Goal: Task Accomplishment & Management: Manage account settings

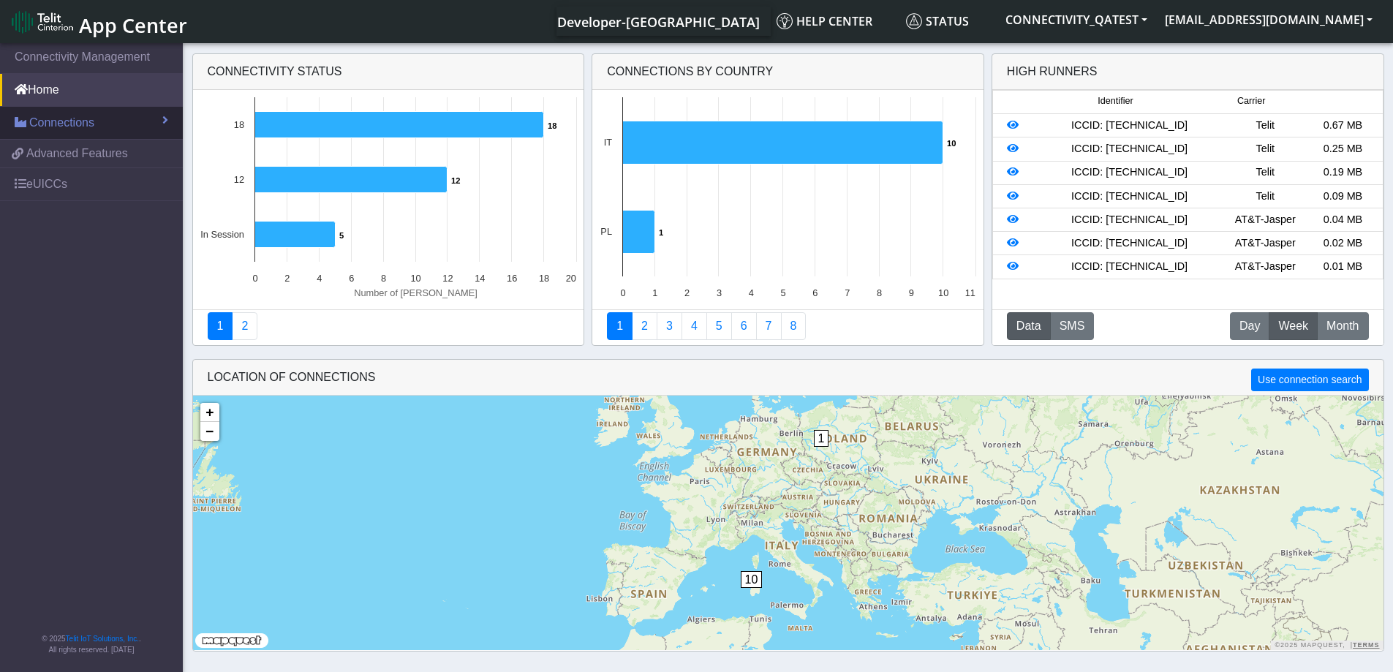
click at [75, 124] on span "Connections" at bounding box center [61, 123] width 65 height 18
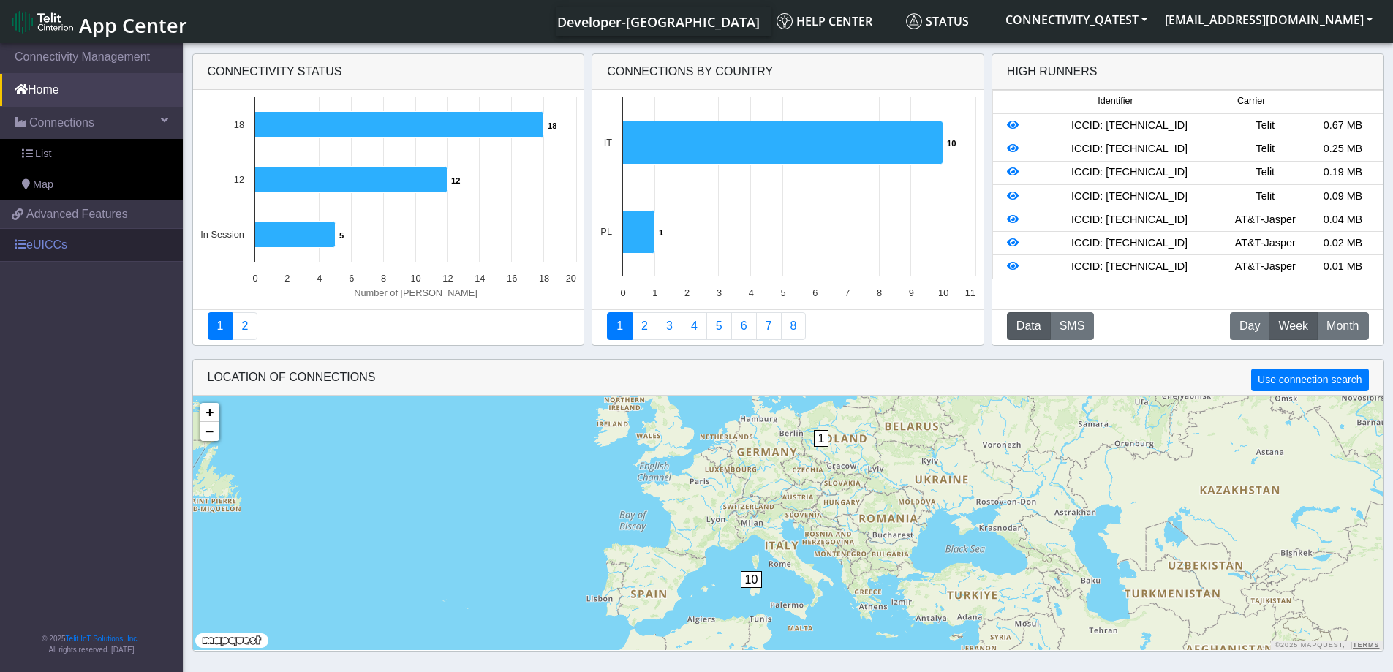
click at [49, 244] on link "eUICCs" at bounding box center [91, 245] width 183 height 32
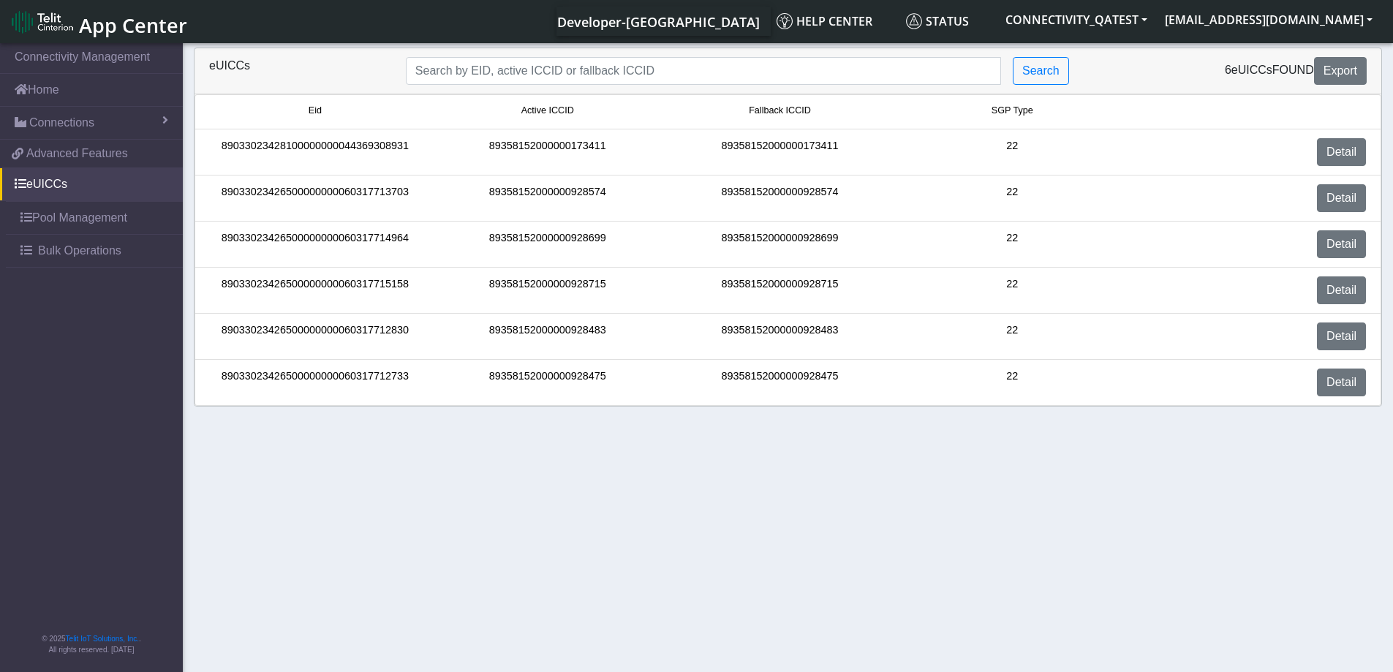
click at [586, 379] on div "89358152000000928475" at bounding box center [547, 383] width 233 height 28
copy div "89358152000000928475"
click at [78, 128] on span "Connections" at bounding box center [61, 123] width 65 height 18
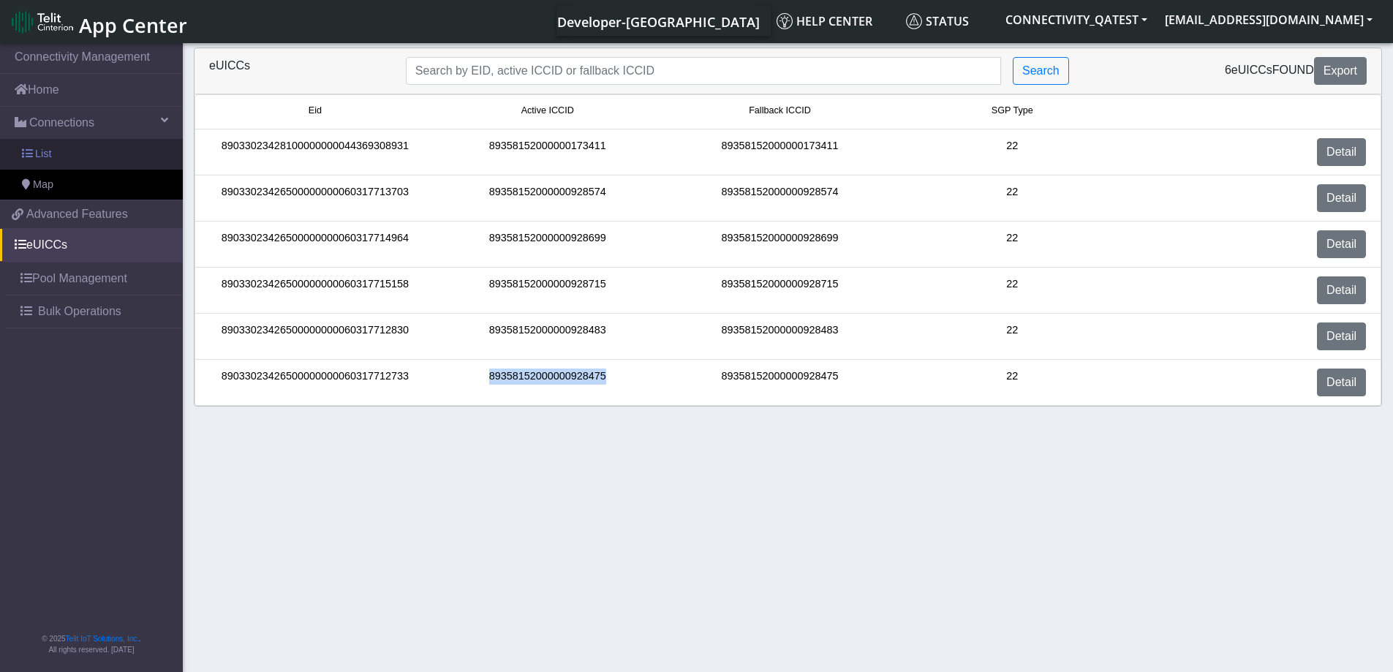
click at [75, 152] on link "List" at bounding box center [91, 154] width 183 height 31
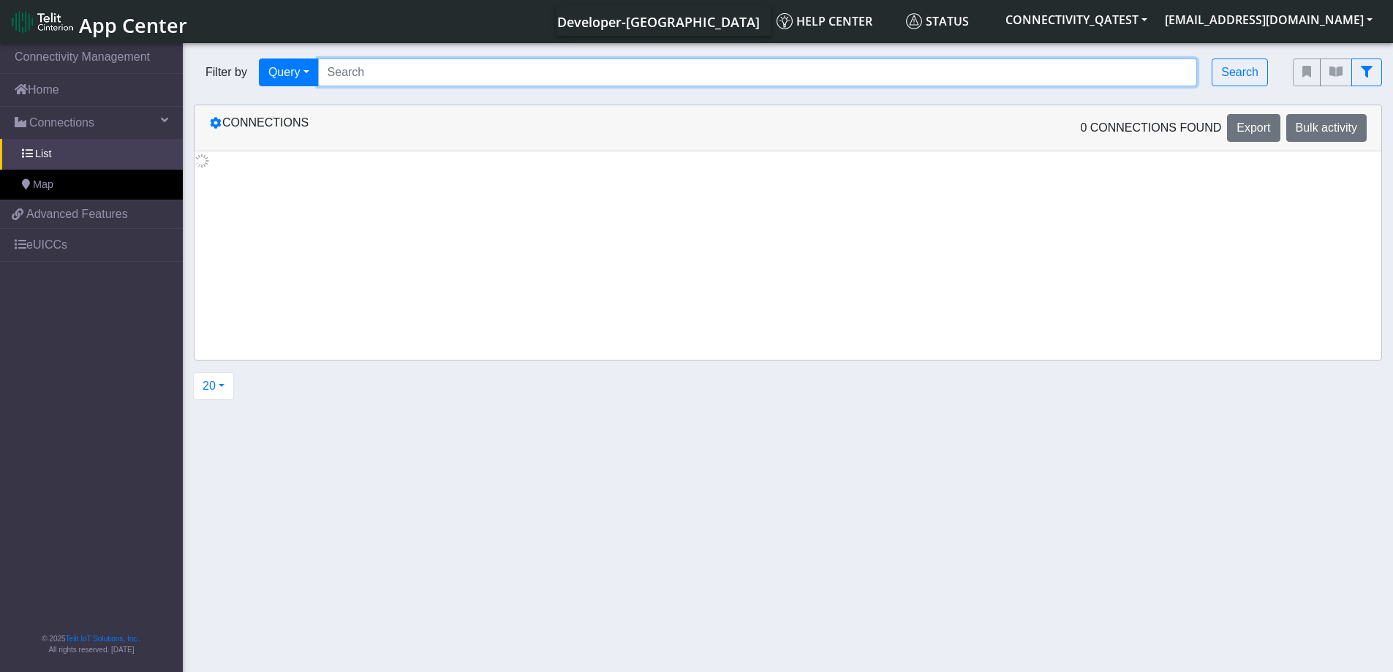
click at [536, 75] on input "Search..." at bounding box center [758, 73] width 880 height 28
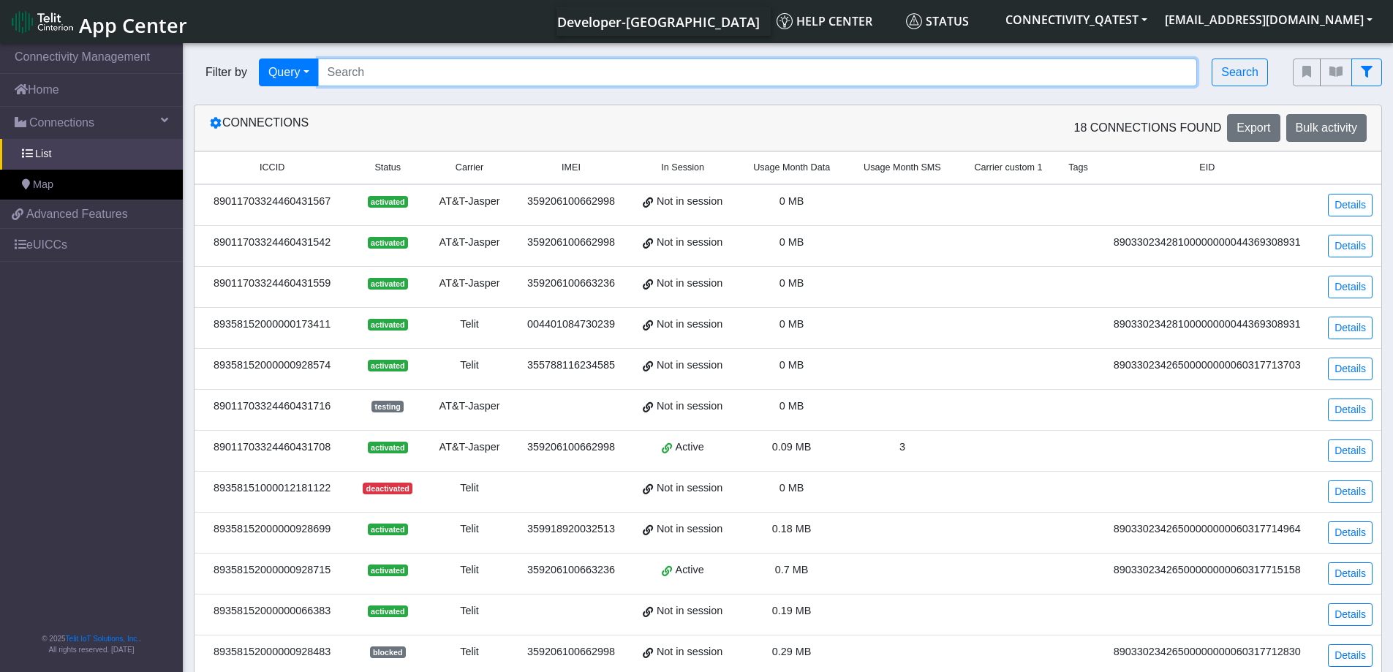
paste input "89358152000000928475"
type input "89358152000000928475"
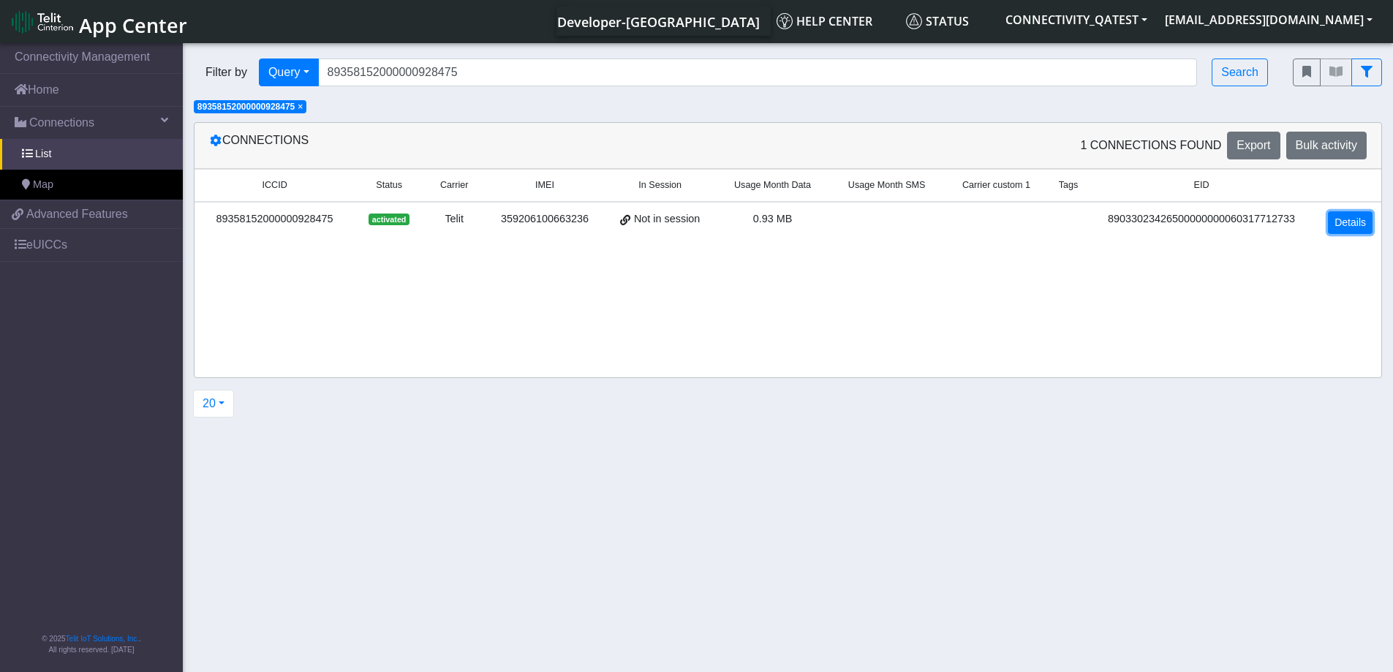
click at [1354, 222] on link "Details" at bounding box center [1350, 222] width 45 height 23
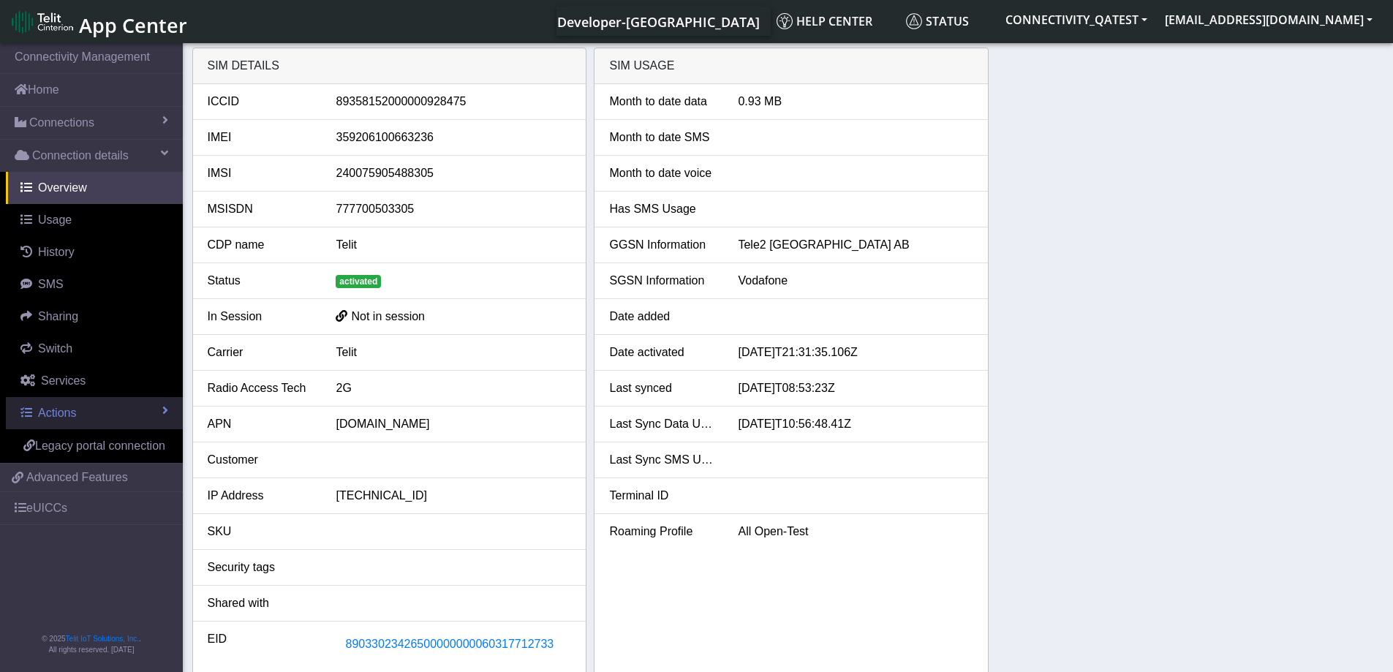
click at [65, 414] on span "Actions" at bounding box center [57, 413] width 38 height 12
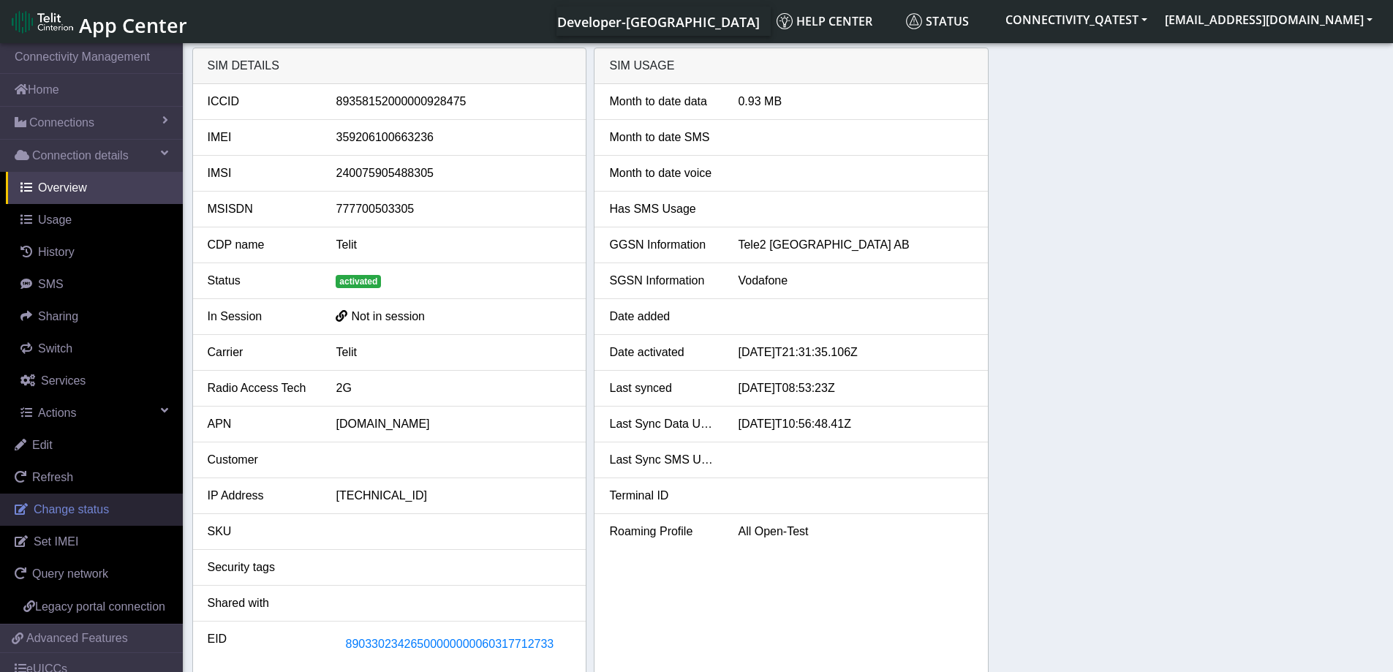
click at [84, 520] on link "Change status" at bounding box center [91, 510] width 183 height 32
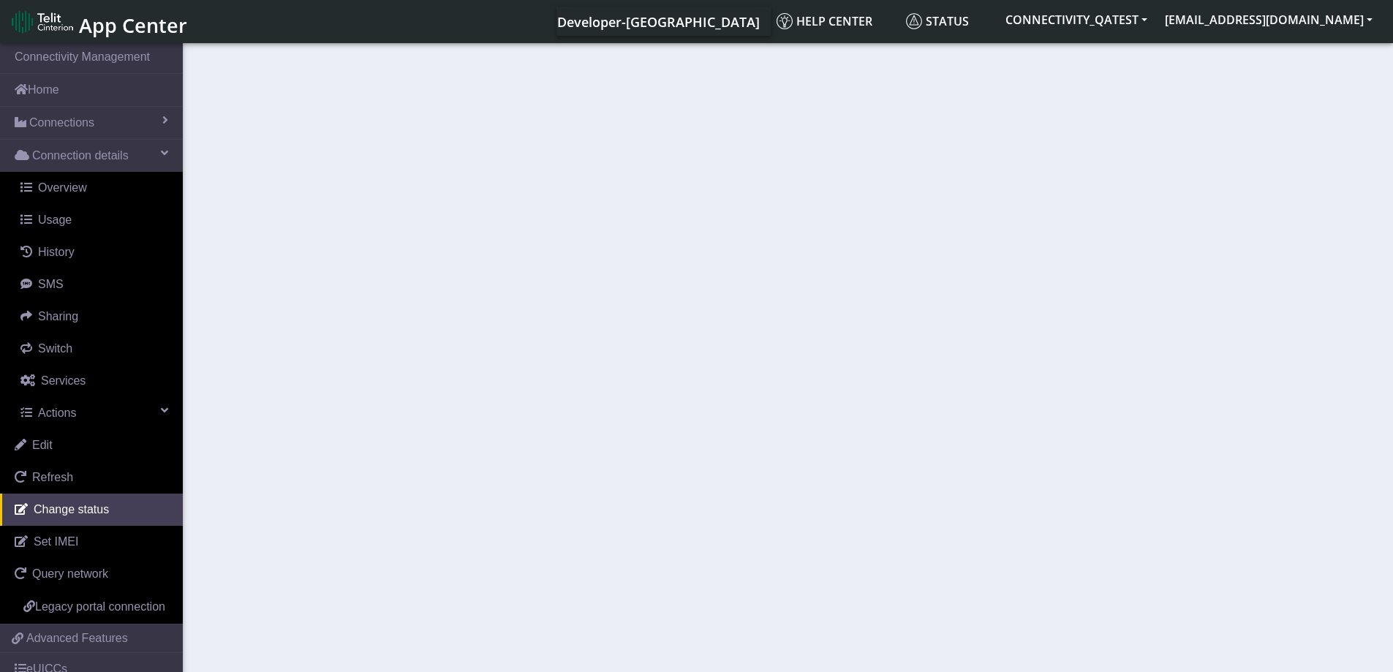
select select "activated"
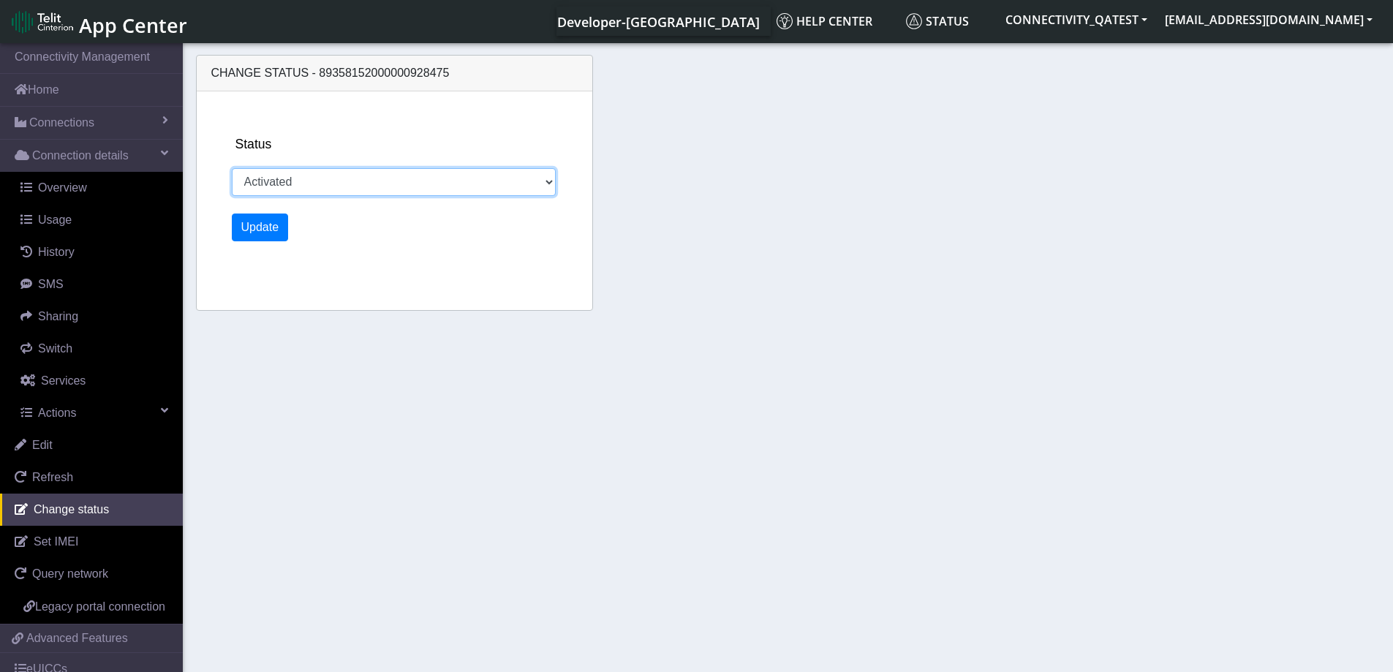
click at [372, 185] on select "Activated Deactivated" at bounding box center [394, 182] width 325 height 28
click at [550, 182] on select "Activated Deactivated" at bounding box center [394, 182] width 325 height 28
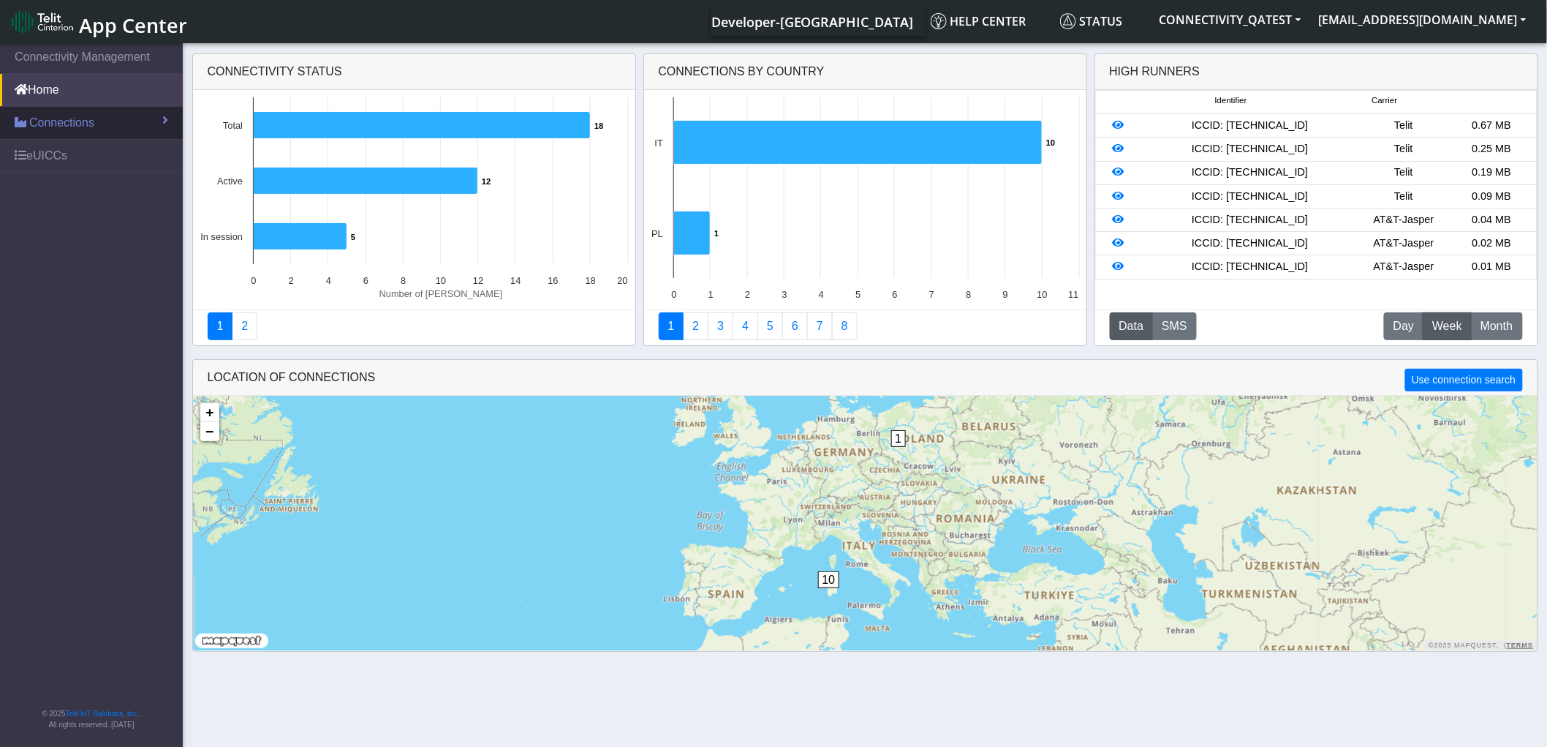
click at [78, 120] on span "Connections" at bounding box center [61, 123] width 65 height 18
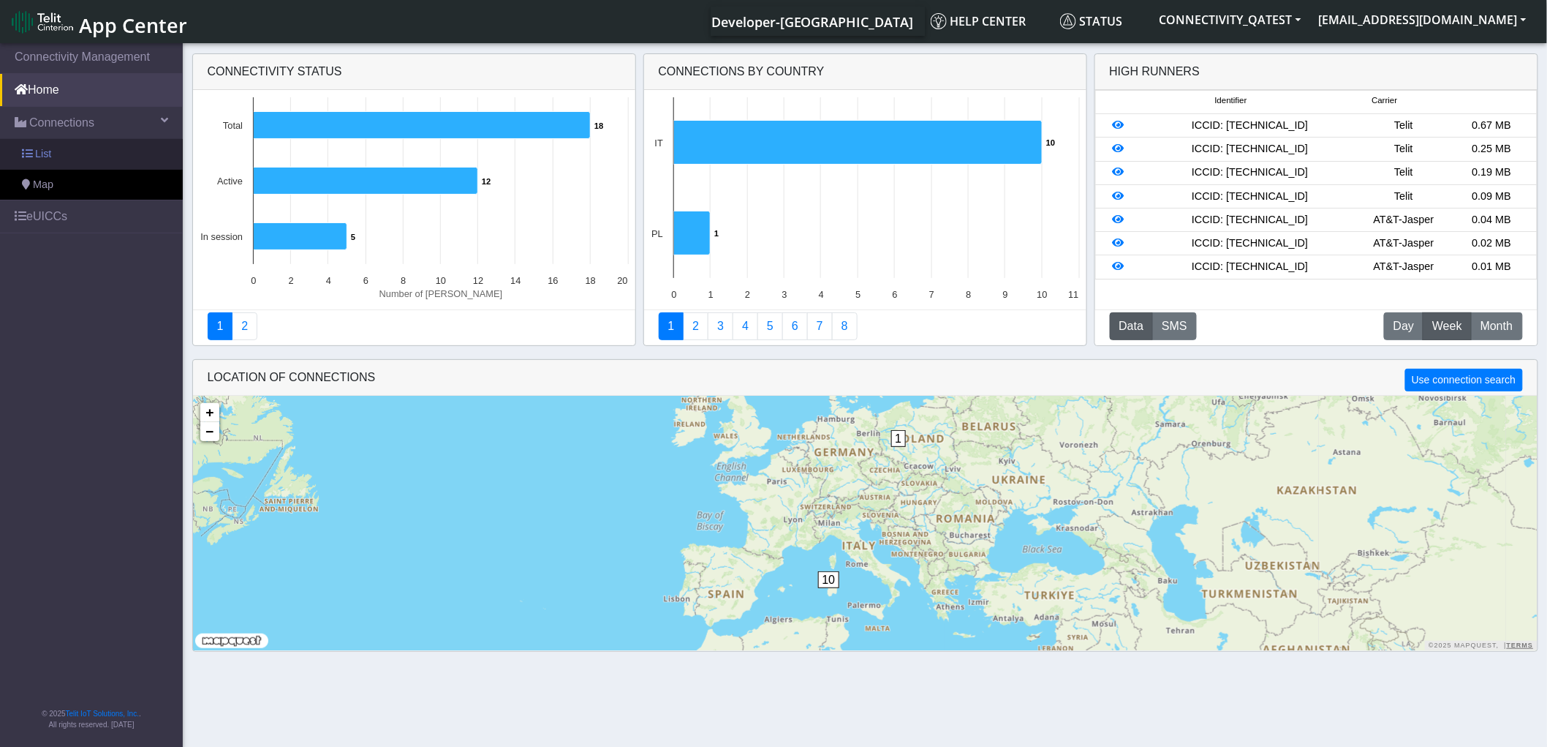
click at [70, 155] on link "List" at bounding box center [91, 154] width 183 height 31
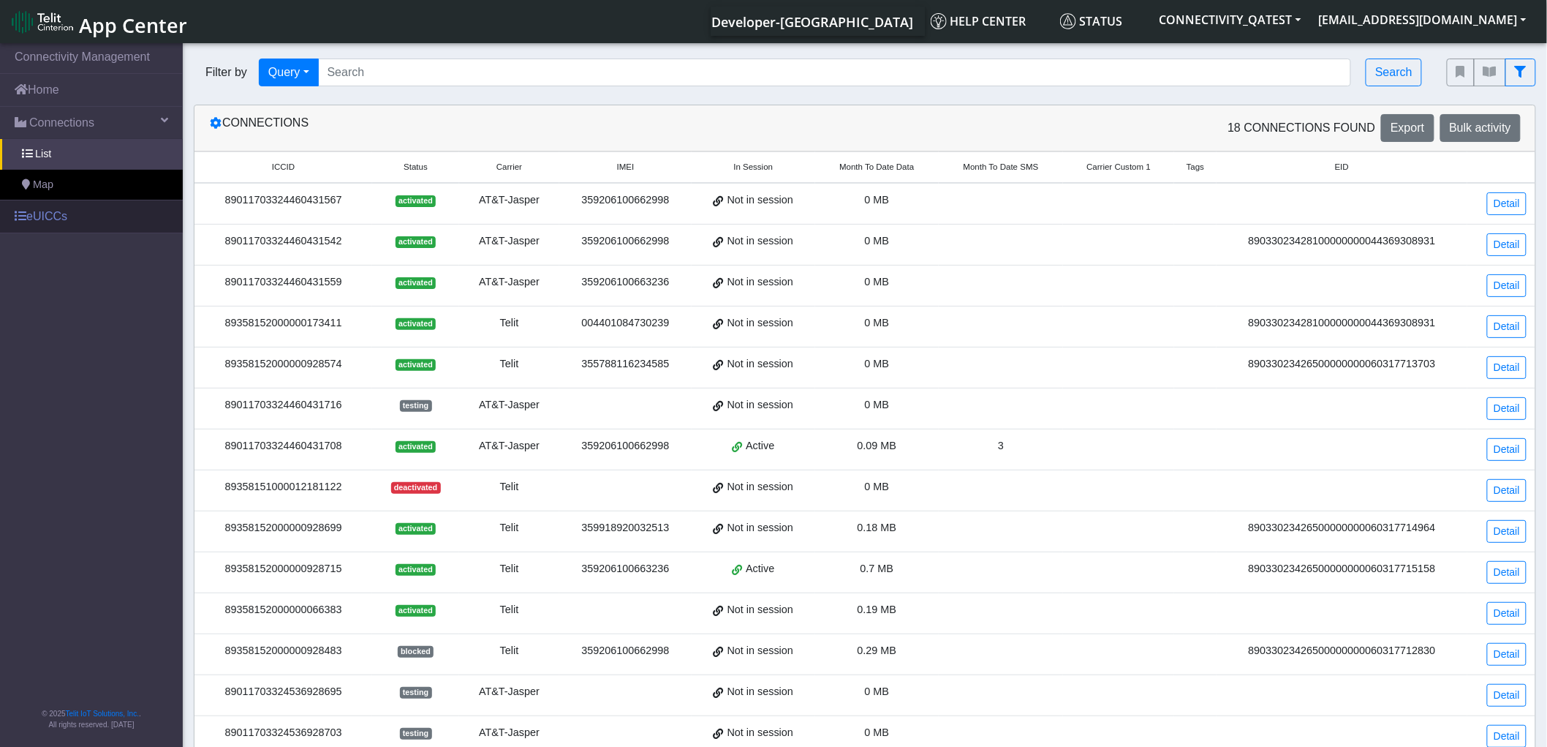
click at [50, 208] on link "eUICCs" at bounding box center [91, 216] width 183 height 32
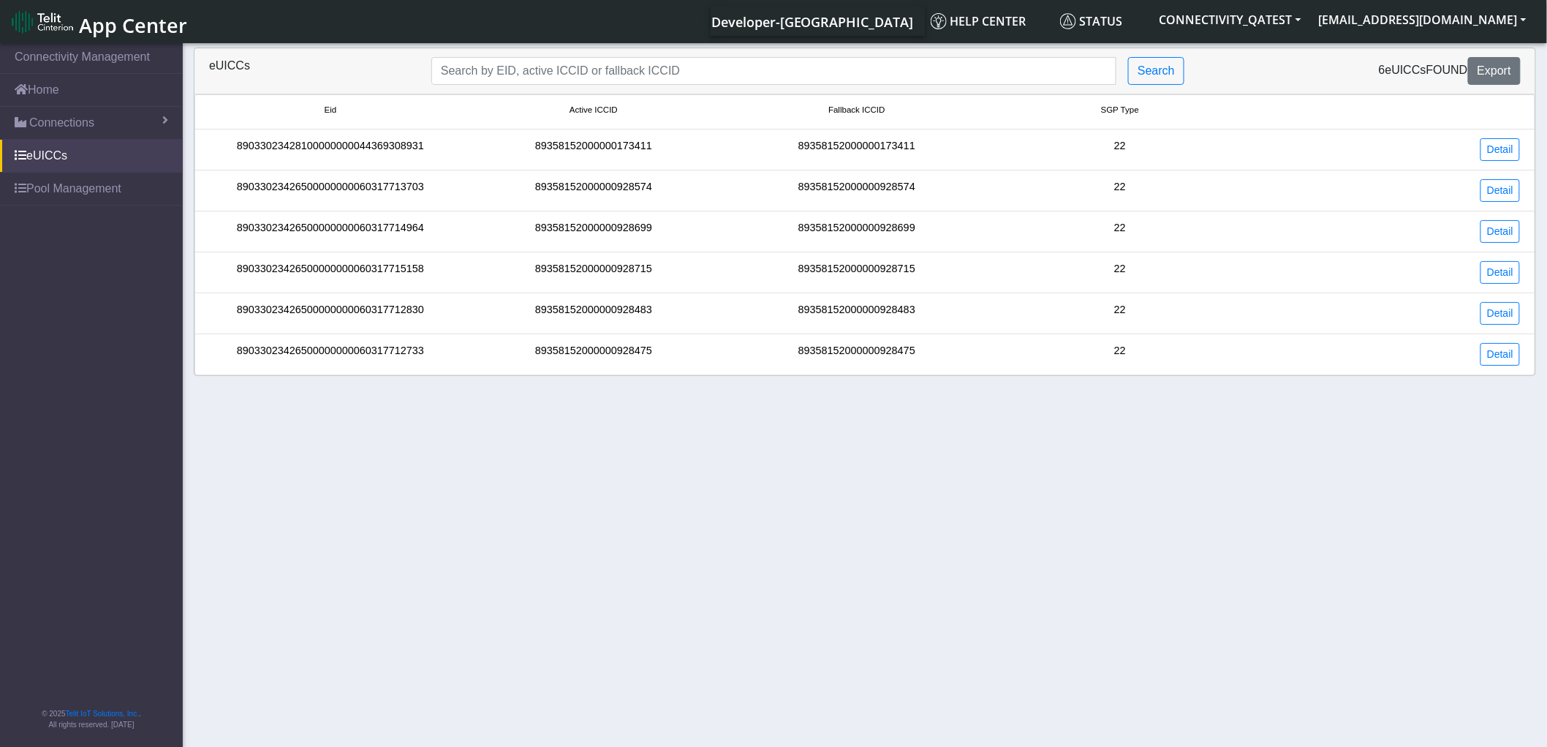
click at [627, 354] on div "89358152000000928475" at bounding box center [593, 354] width 263 height 23
copy div "89358152000000928475"
click at [67, 126] on span "Connections" at bounding box center [61, 123] width 65 height 18
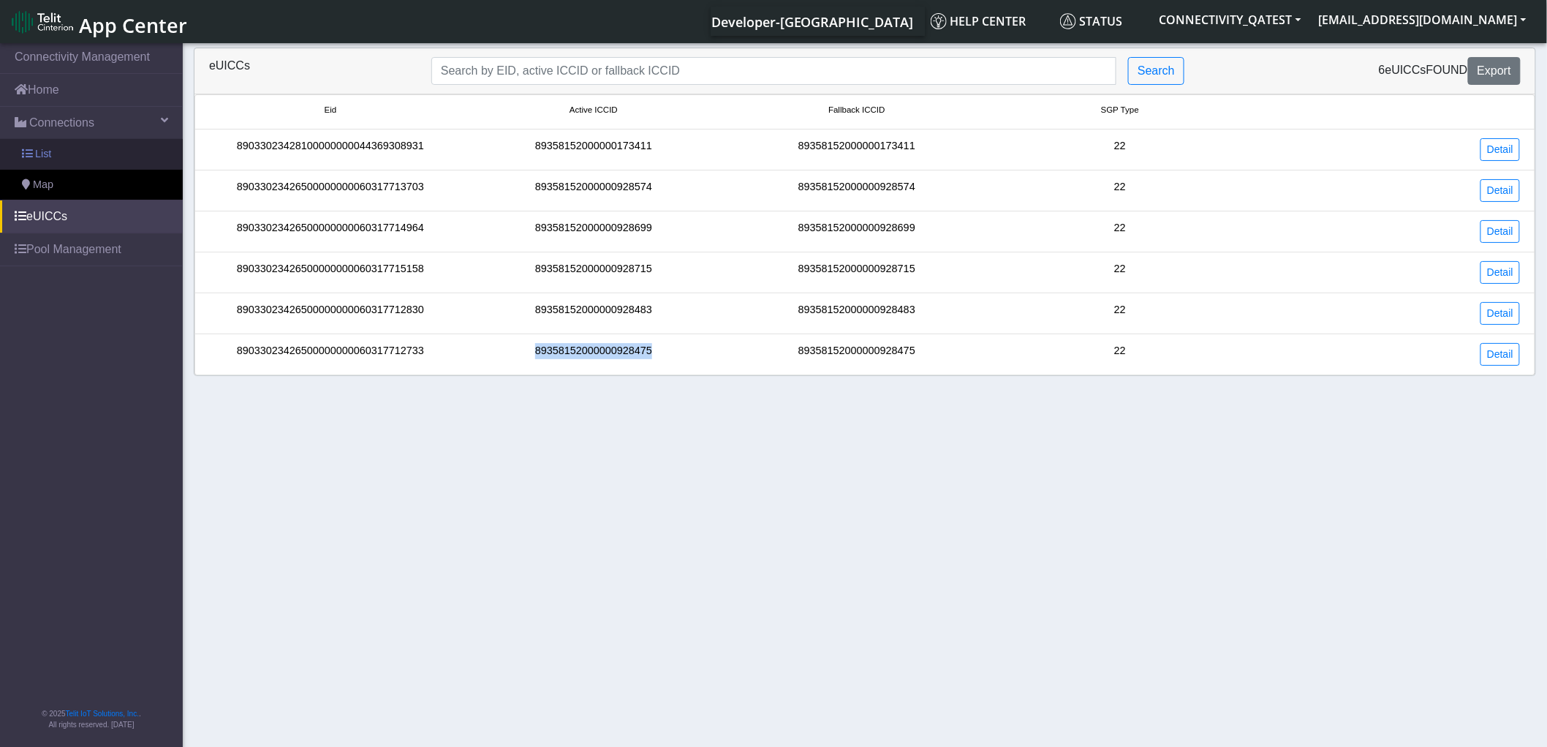
click at [89, 154] on link "List" at bounding box center [91, 154] width 183 height 31
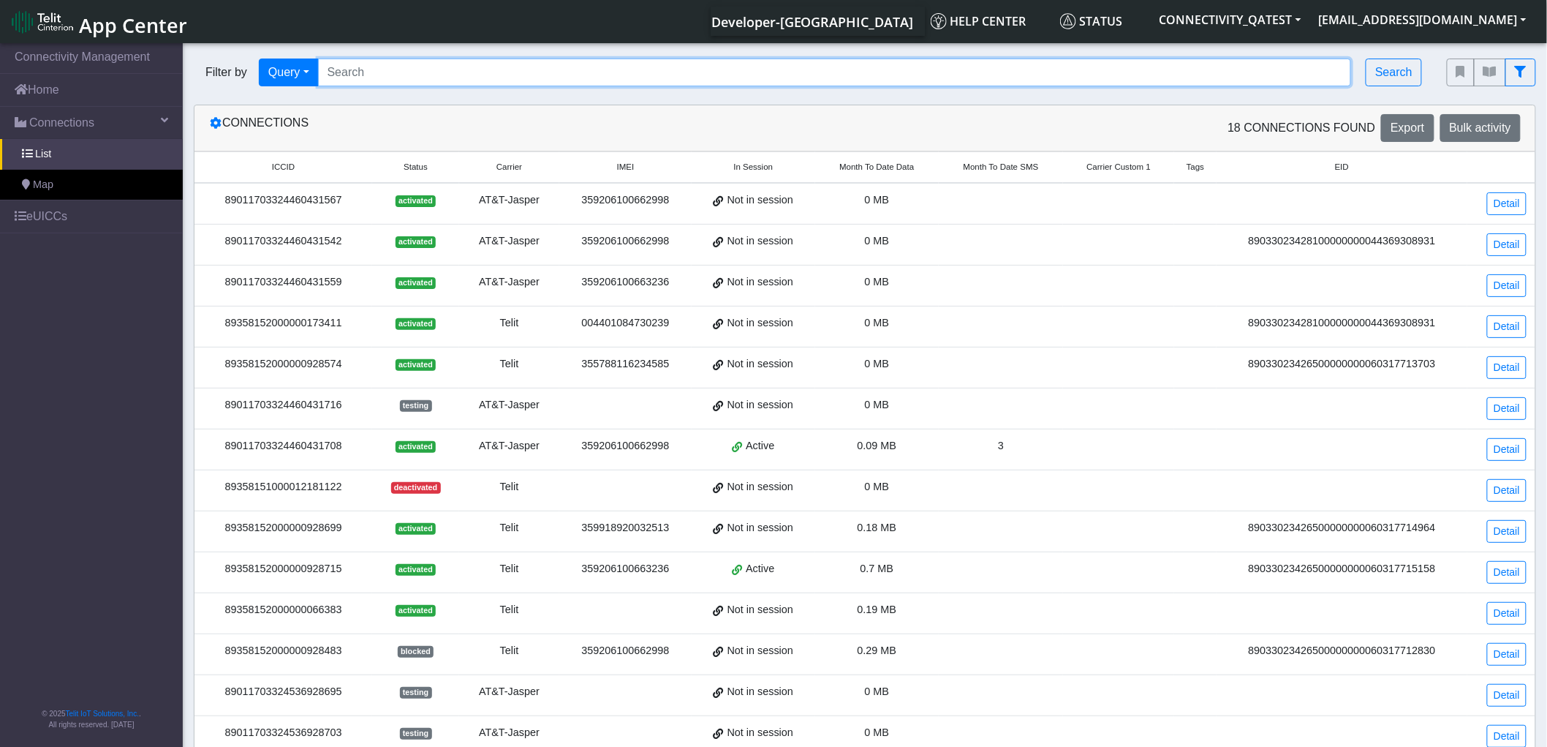
click at [456, 82] on input "Search..." at bounding box center [835, 73] width 1034 height 28
paste input "89358152000000928475"
type input "89358152000000928475"
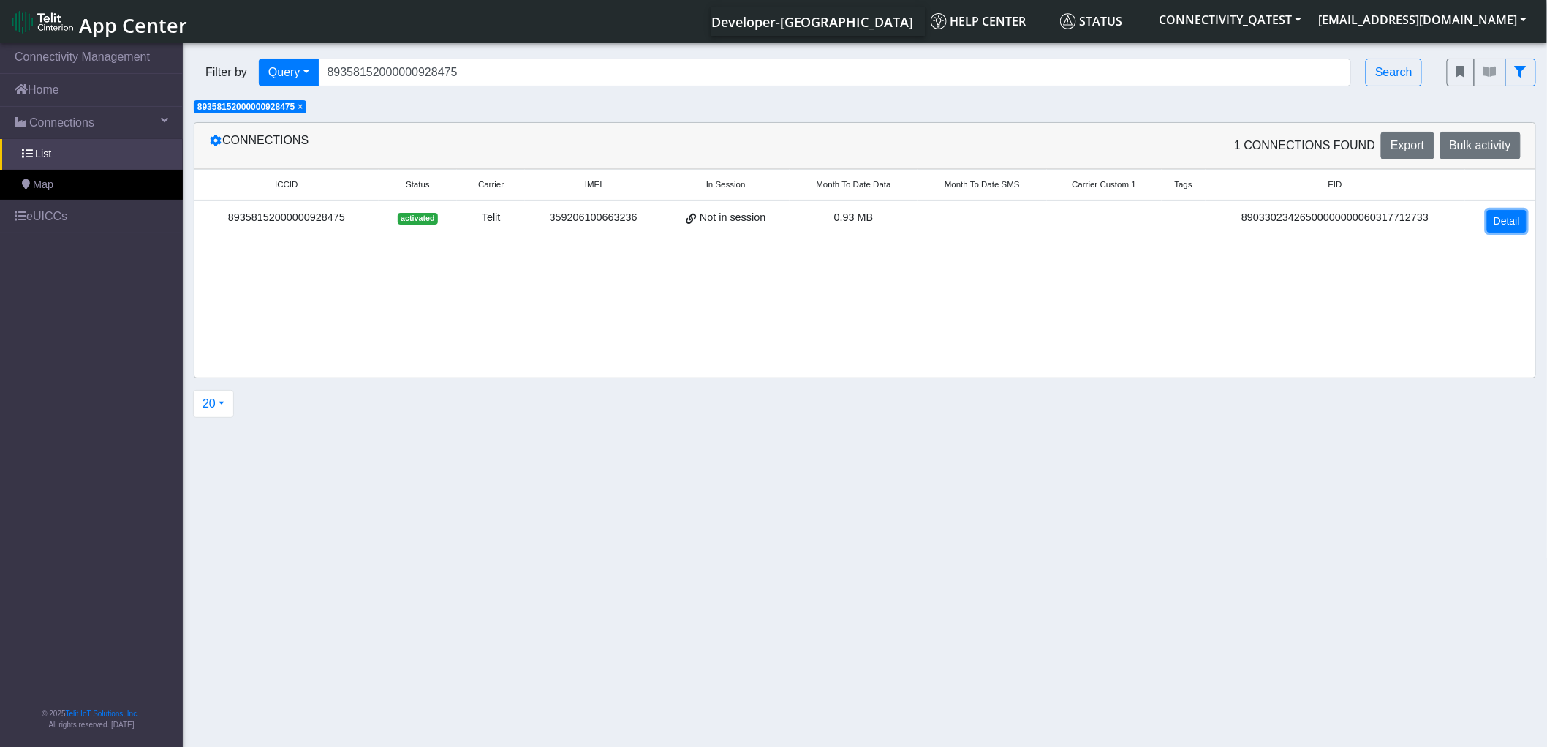
click at [1512, 216] on link "Detail" at bounding box center [1507, 221] width 39 height 23
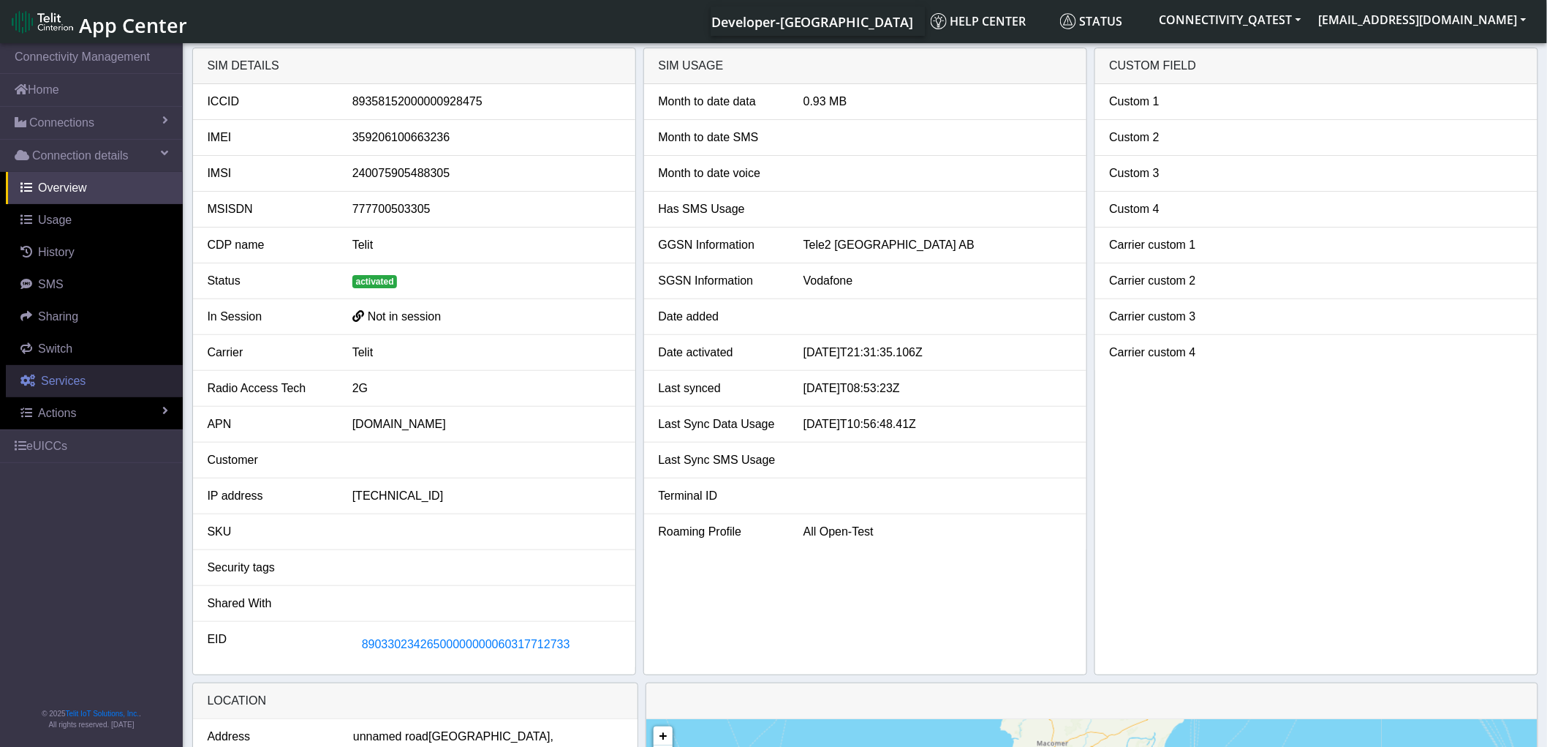
click at [68, 382] on span "Services" at bounding box center [63, 380] width 45 height 12
select select "2: 6"
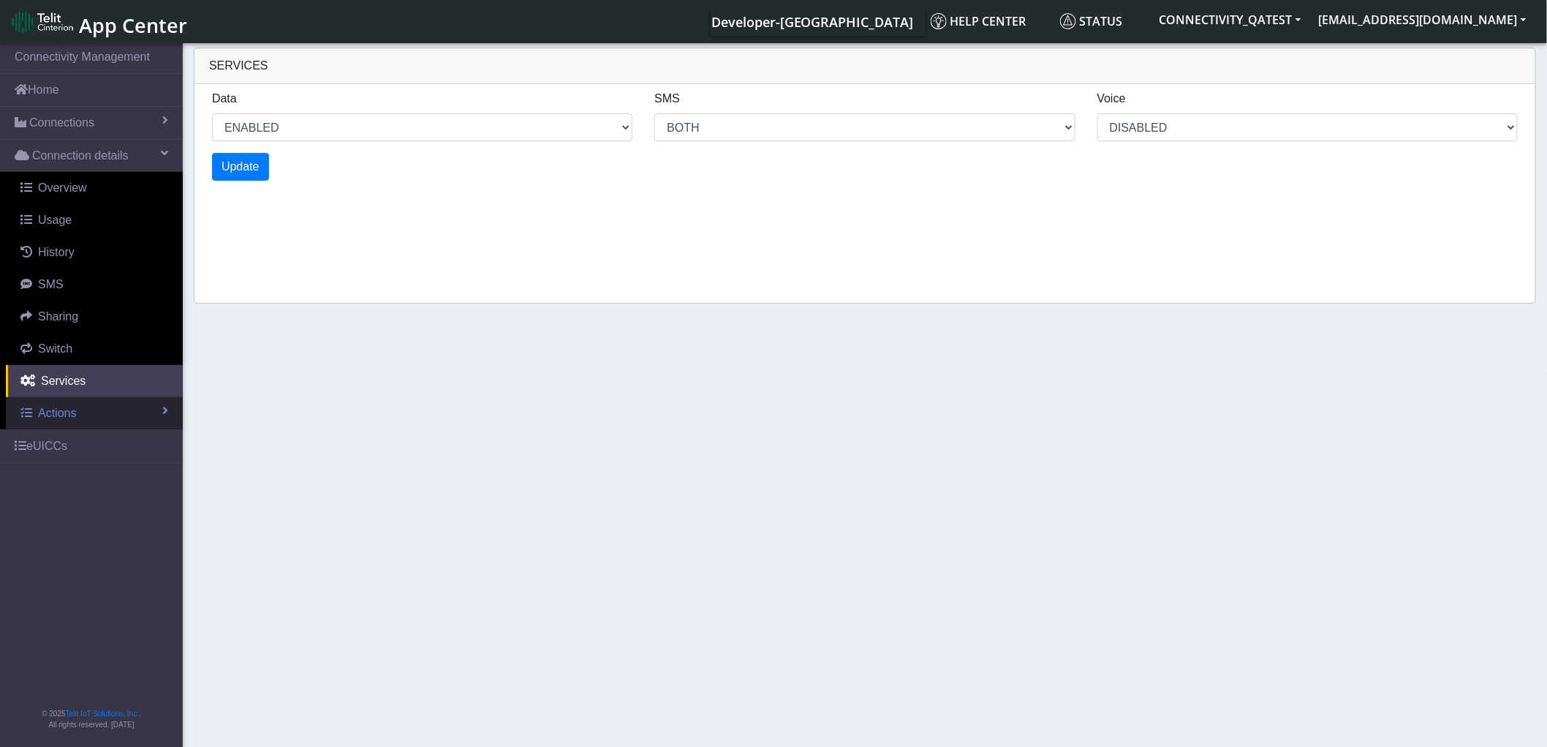
click at [70, 422] on link "Actions" at bounding box center [94, 413] width 177 height 32
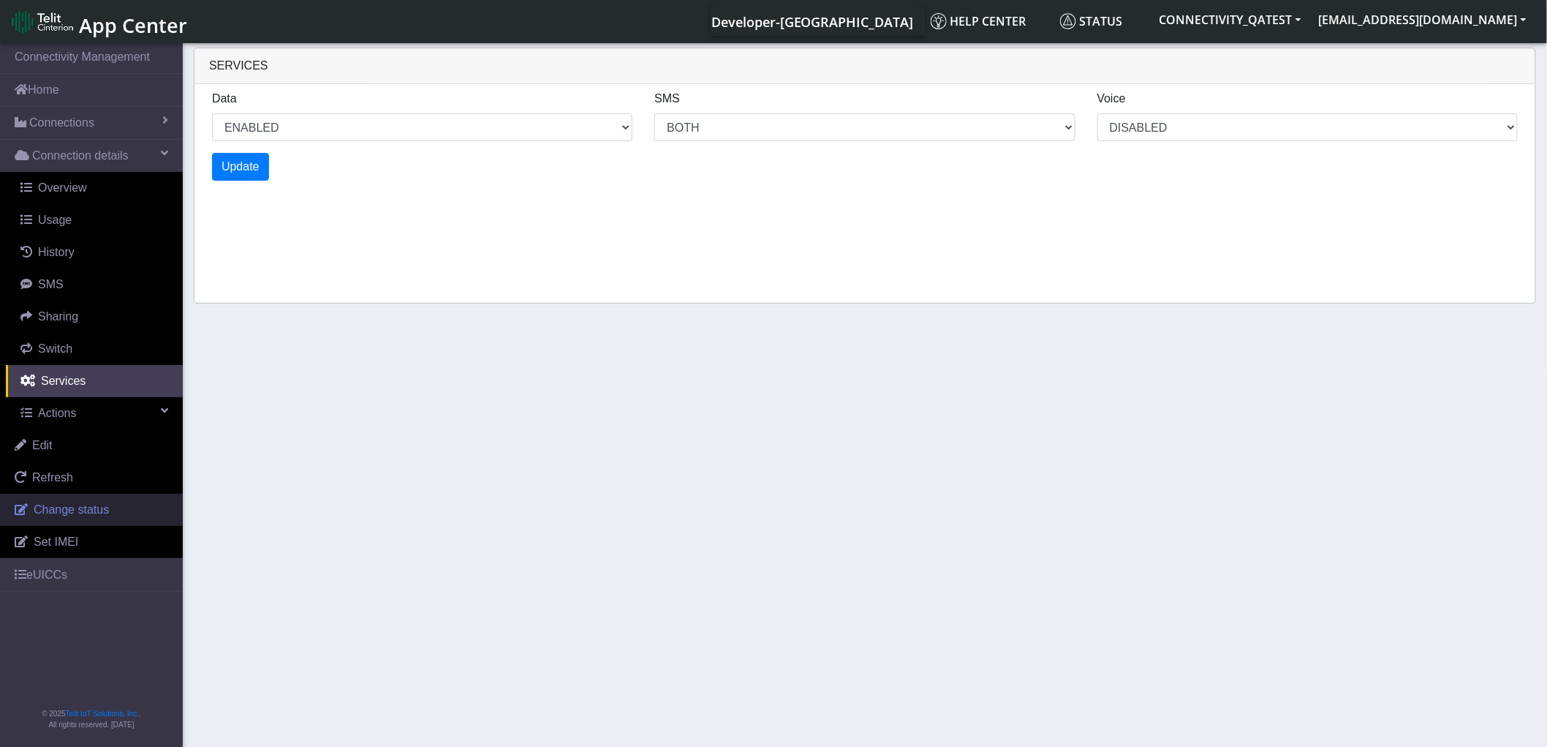
click at [63, 513] on span "Change status" at bounding box center [71, 509] width 75 height 12
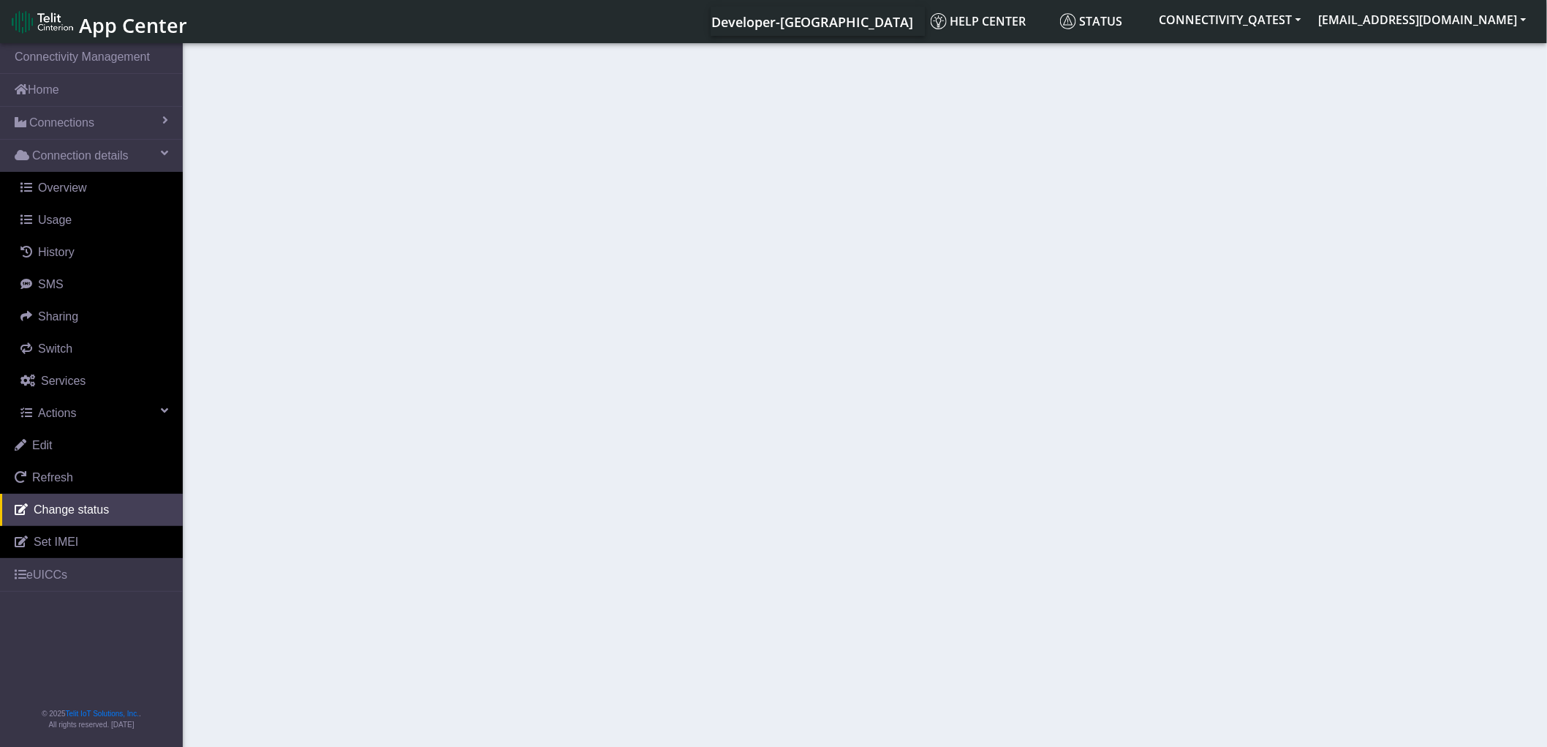
select select "activated"
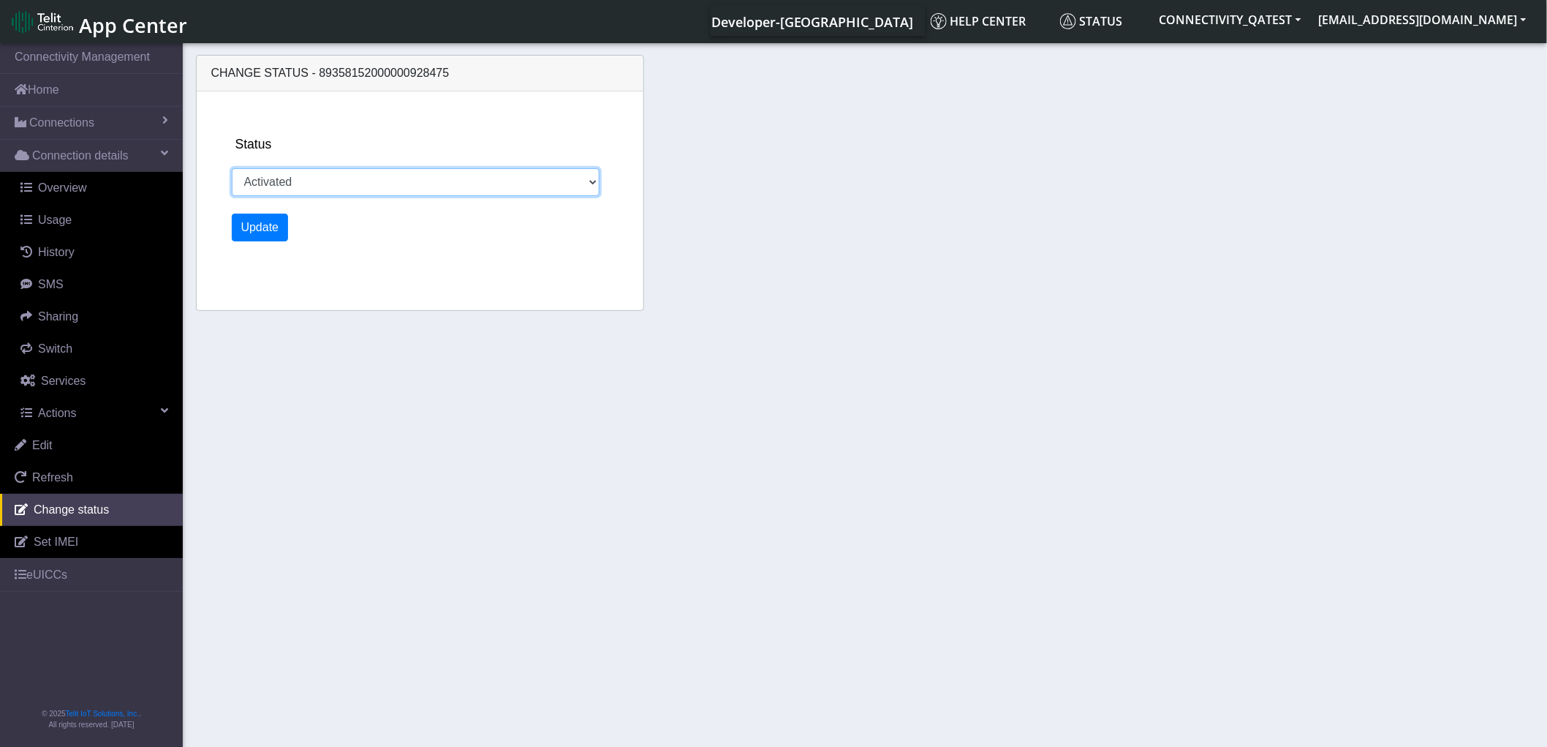
click at [398, 181] on select "Activated Deactivated" at bounding box center [416, 182] width 368 height 28
click at [361, 71] on span "Change status - 89358152000000928475" at bounding box center [330, 73] width 238 height 12
copy span "89358152000000928475"
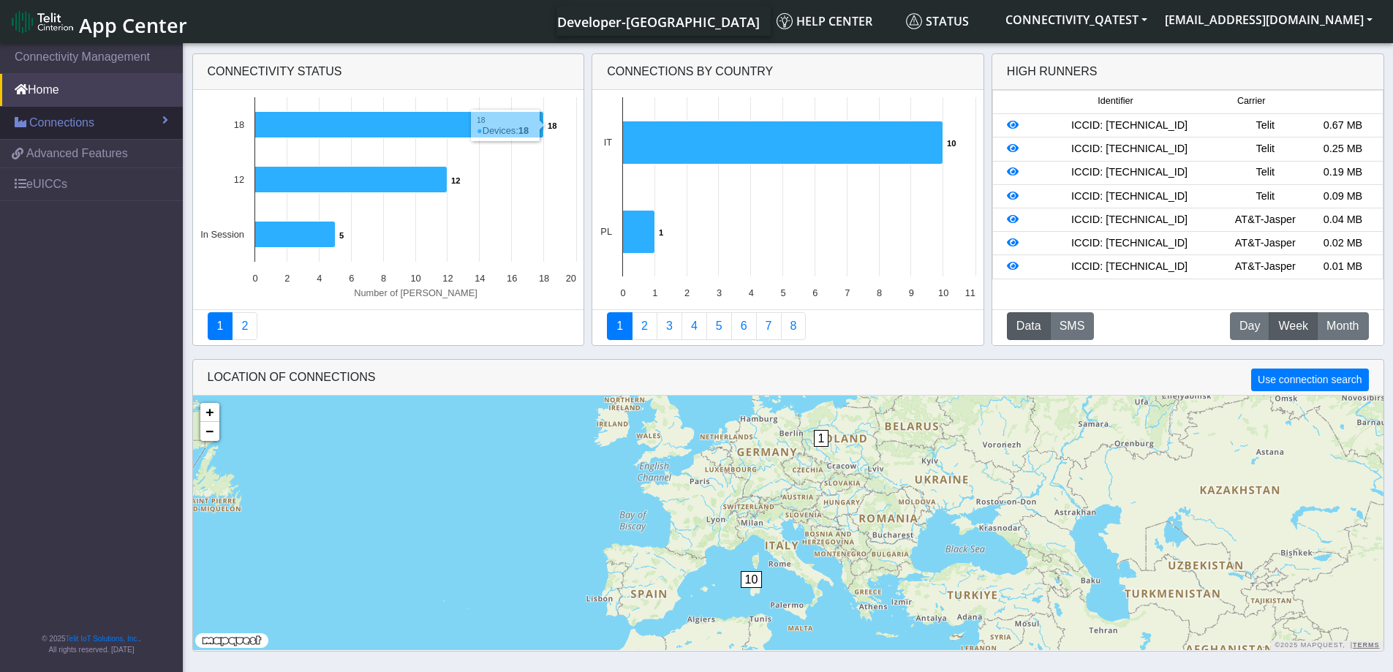
click at [48, 120] on span "Connections" at bounding box center [61, 123] width 65 height 18
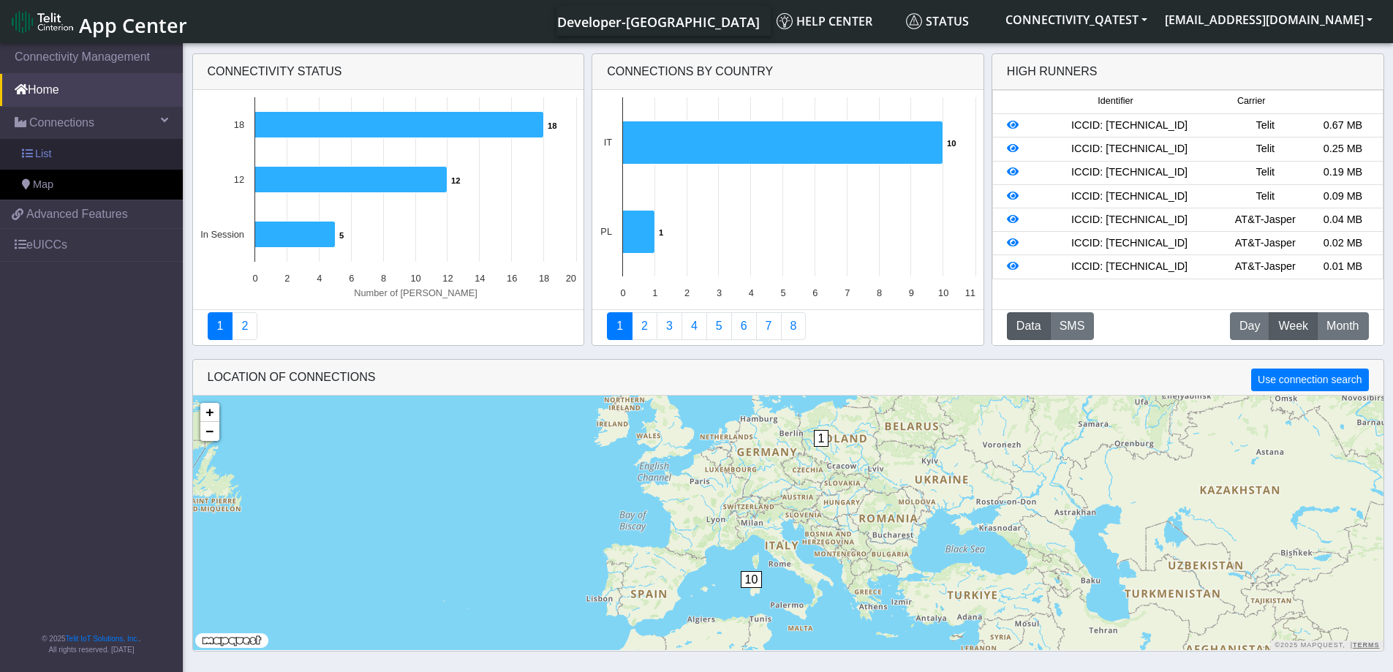
click at [56, 162] on link "List" at bounding box center [91, 154] width 183 height 31
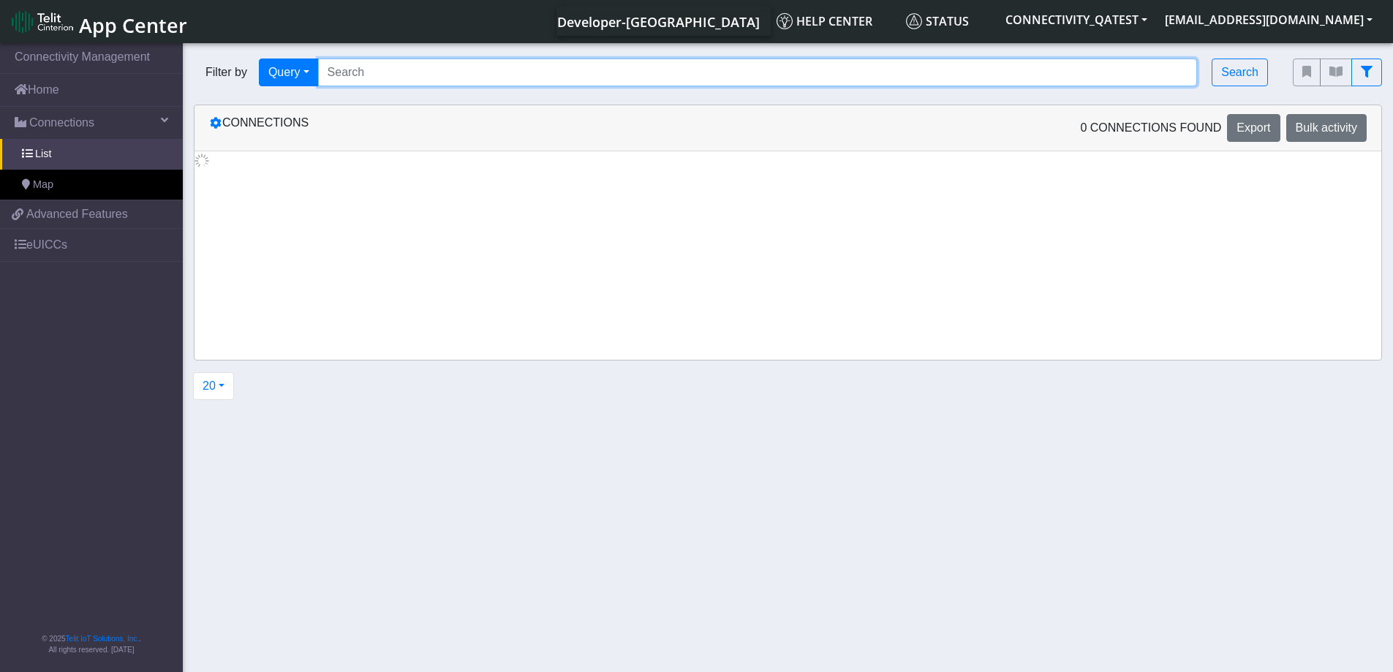
click at [430, 69] on input "Search..." at bounding box center [758, 73] width 880 height 28
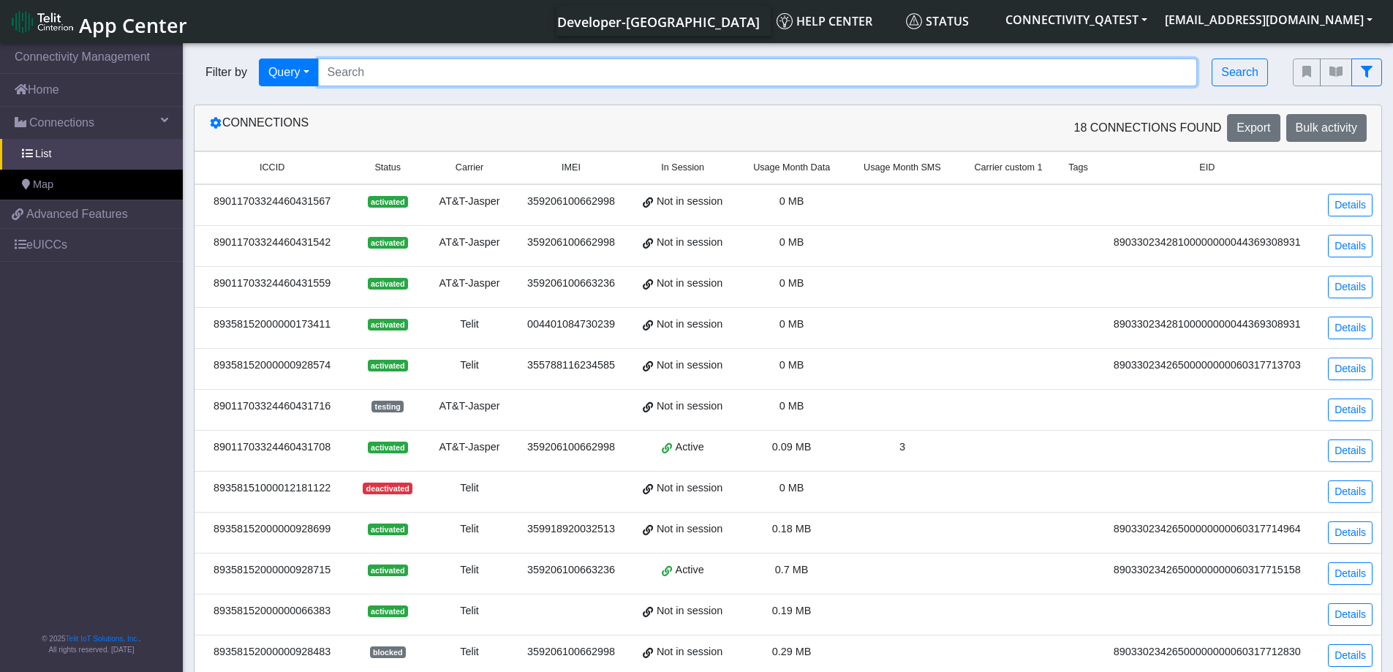
paste input "89358152000000928475"
type input "89358152000000928475"
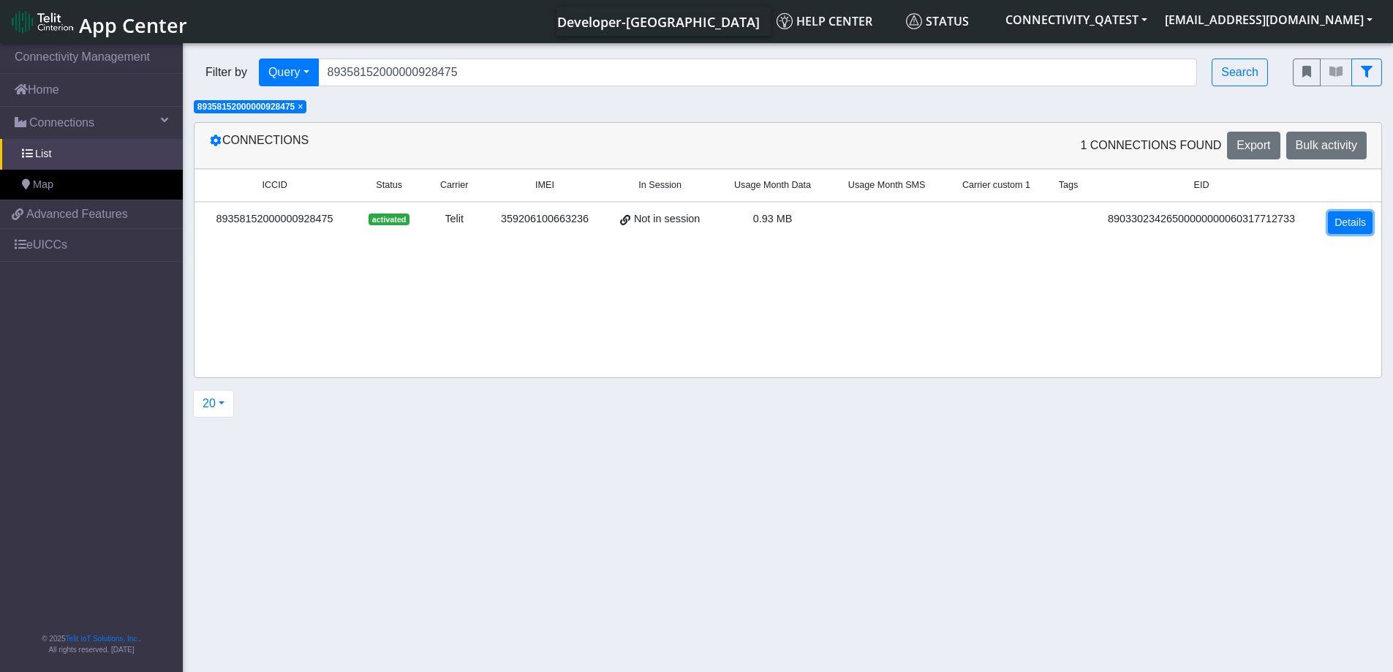
click at [1343, 227] on link "Details" at bounding box center [1350, 222] width 45 height 23
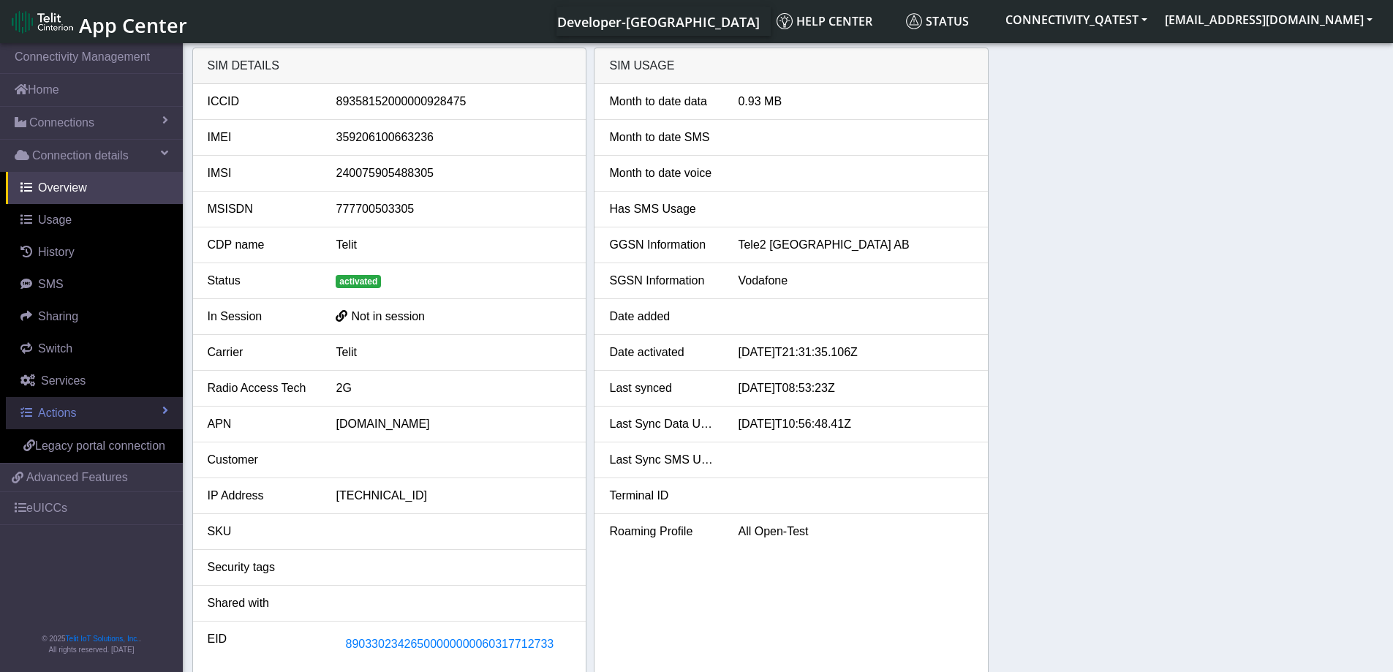
click at [69, 410] on span "Actions" at bounding box center [57, 413] width 38 height 12
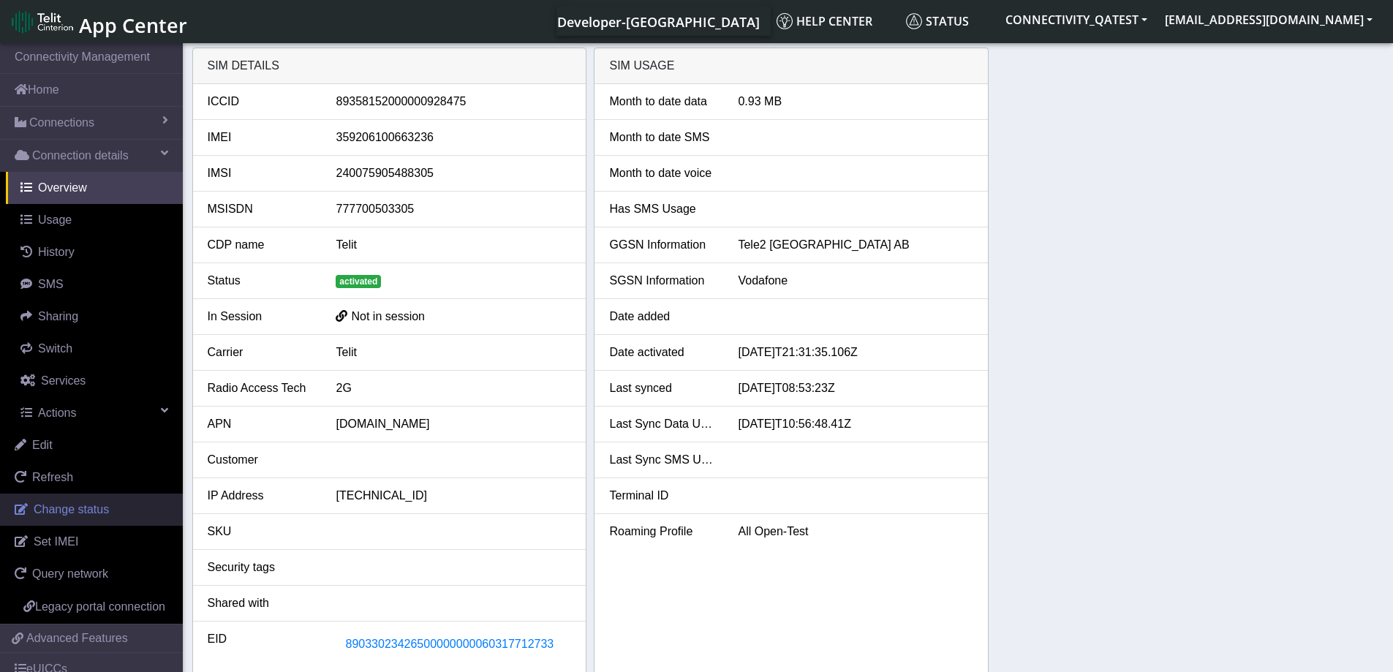
click at [86, 517] on link "Change status" at bounding box center [91, 510] width 183 height 32
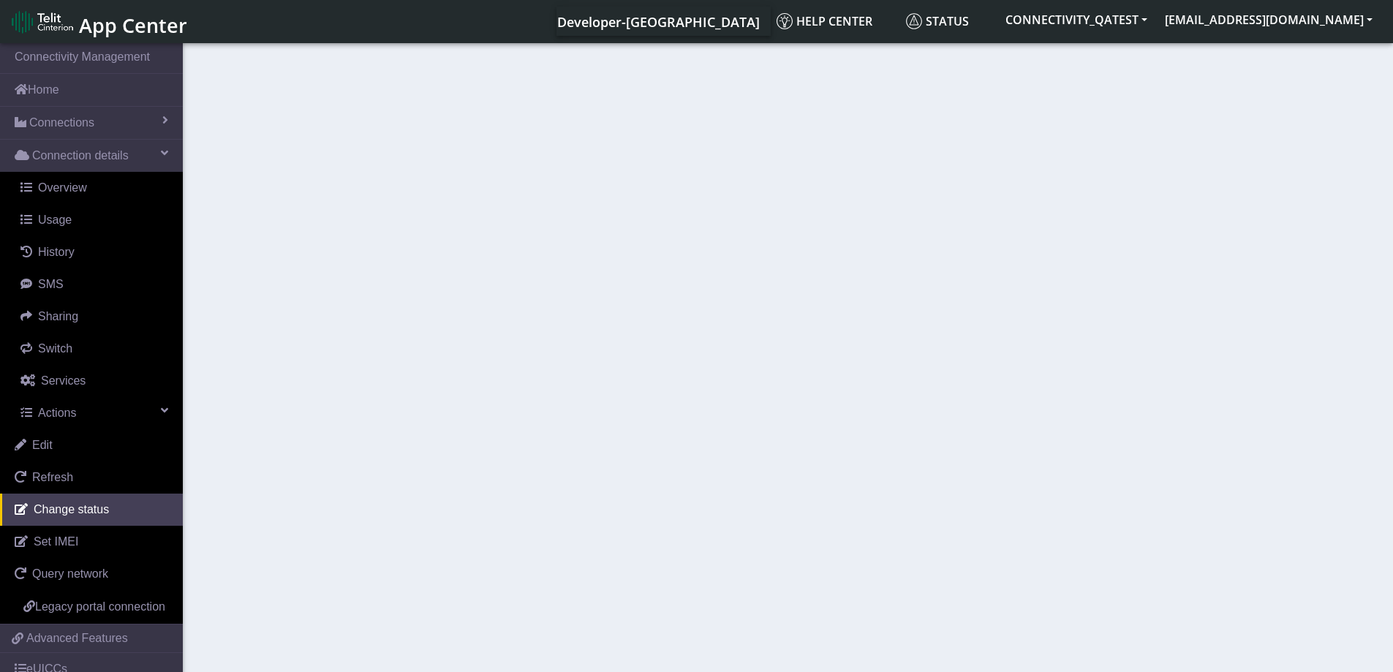
select select "activated"
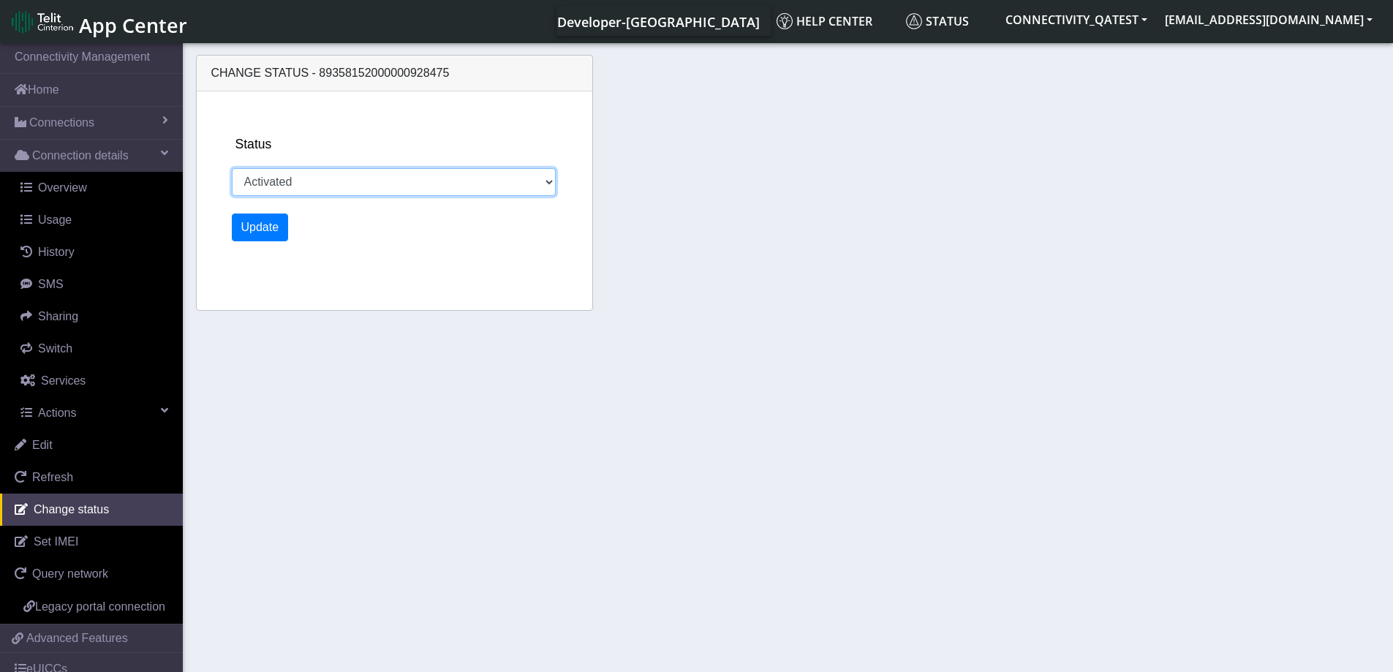
click at [546, 182] on select "Activated Deactivated" at bounding box center [394, 182] width 325 height 28
